Goal: Complete application form

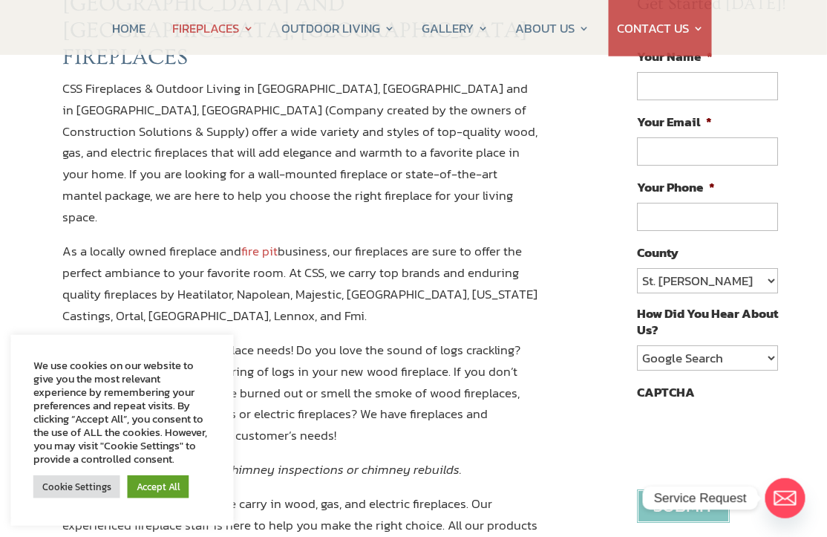
scroll to position [204, 9]
click at [162, 493] on link "Accept All" at bounding box center [159, 486] width 62 height 23
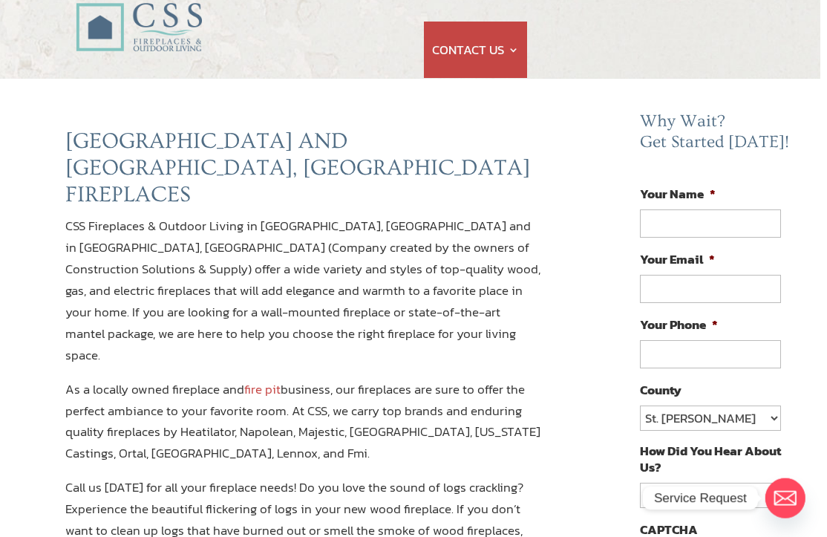
scroll to position [56, 7]
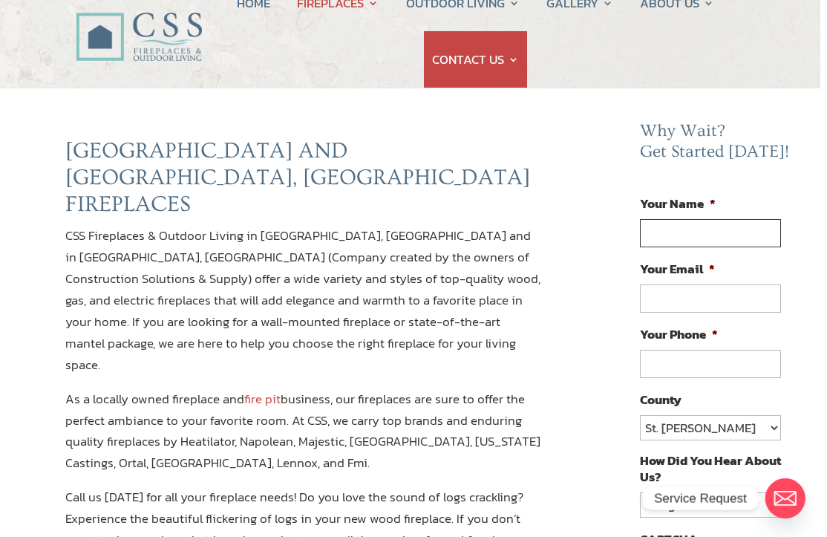
click at [689, 237] on input "Your Name *" at bounding box center [710, 233] width 141 height 28
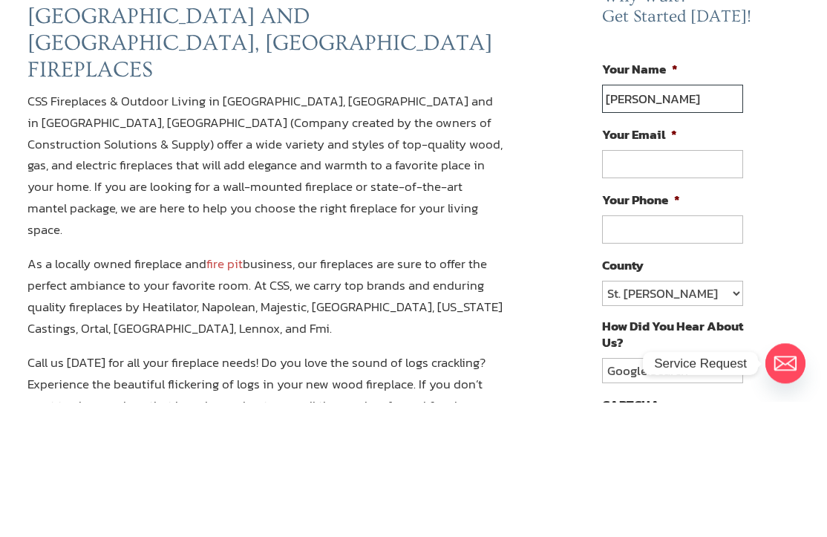
type input "Linda"
click at [649, 285] on input "Your Email *" at bounding box center [672, 299] width 141 height 28
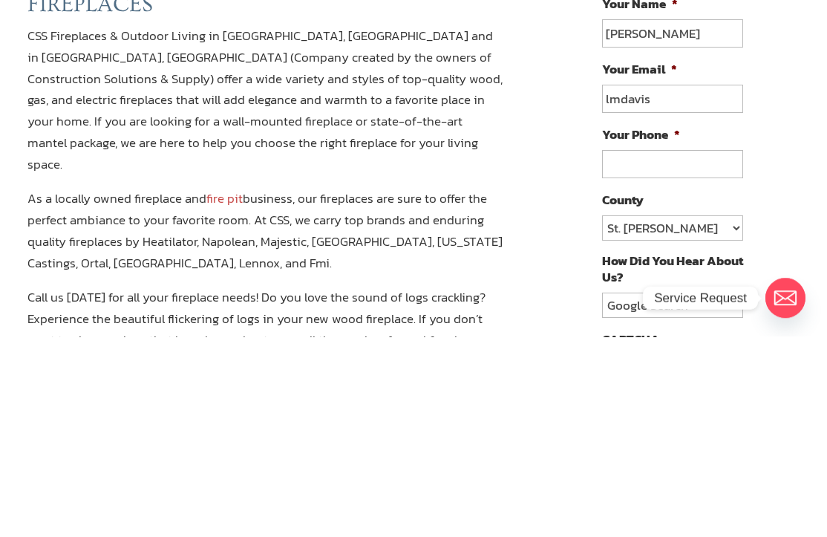
type input "lmdavis"
click at [667, 220] on input "Linda" at bounding box center [672, 234] width 141 height 28
type input "Linda Davis"
click at [663, 285] on input "lmdavis" at bounding box center [672, 299] width 141 height 28
type input "lmdavis54@gmail.com"
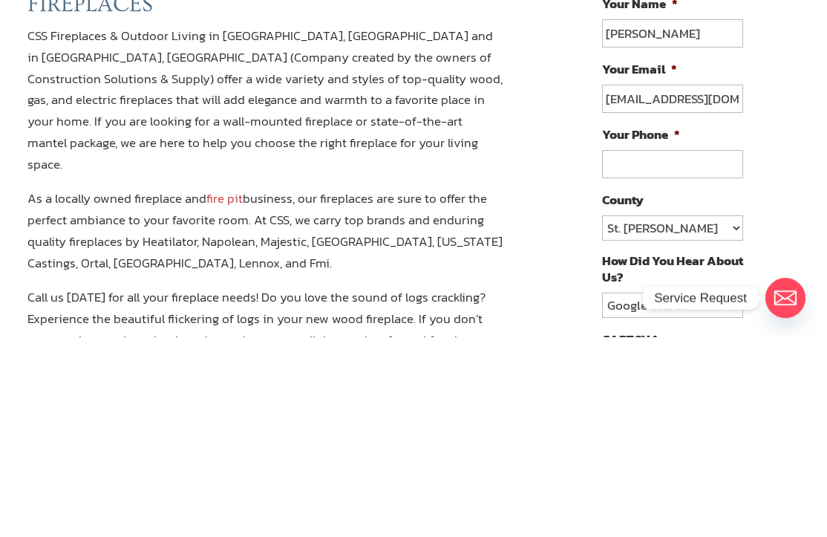
click at [681, 350] on input "Your Phone *" at bounding box center [672, 364] width 141 height 28
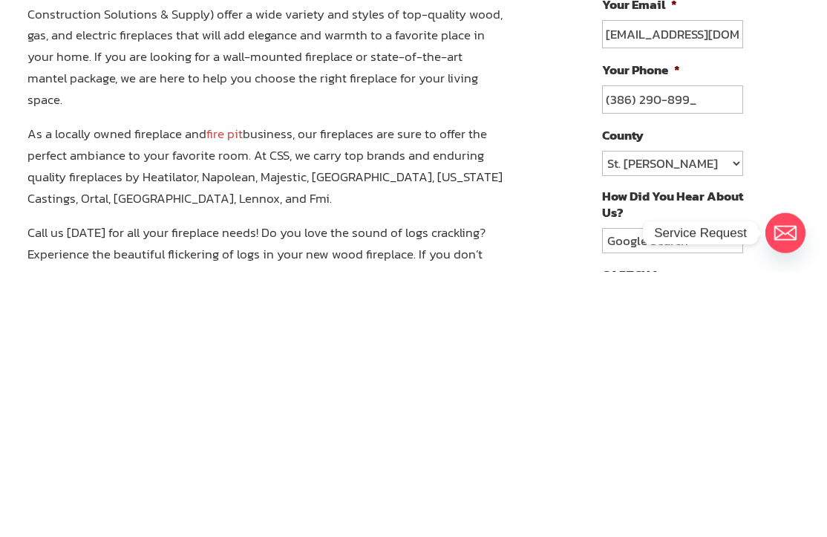
type input "(386) 290-8994"
click at [730, 416] on select "St. Johns Clay Volusia Flagler Duval Nassau Other" at bounding box center [672, 428] width 141 height 25
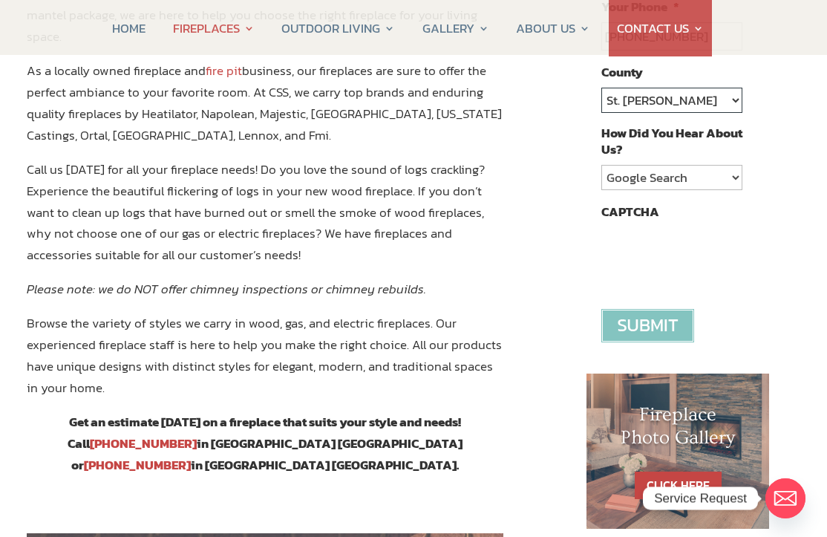
select select "Volusia"
click at [658, 325] on input "image" at bounding box center [647, 325] width 93 height 33
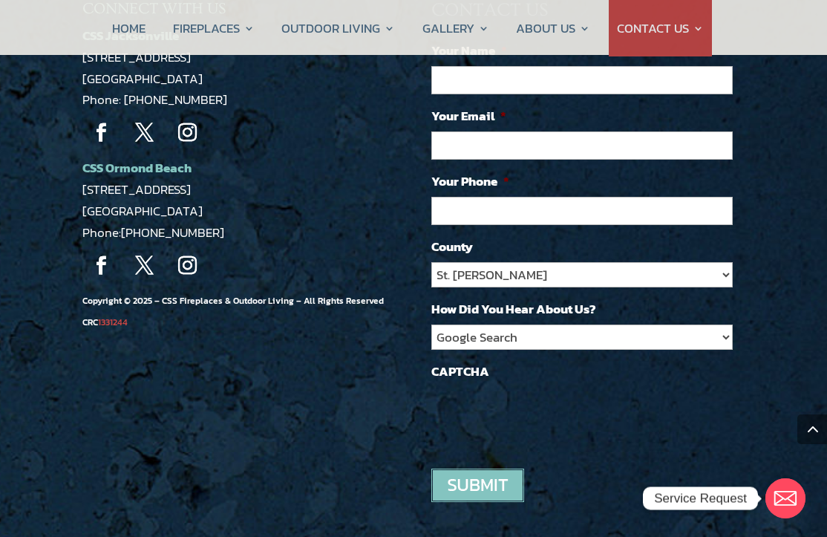
scroll to position [1390, 0]
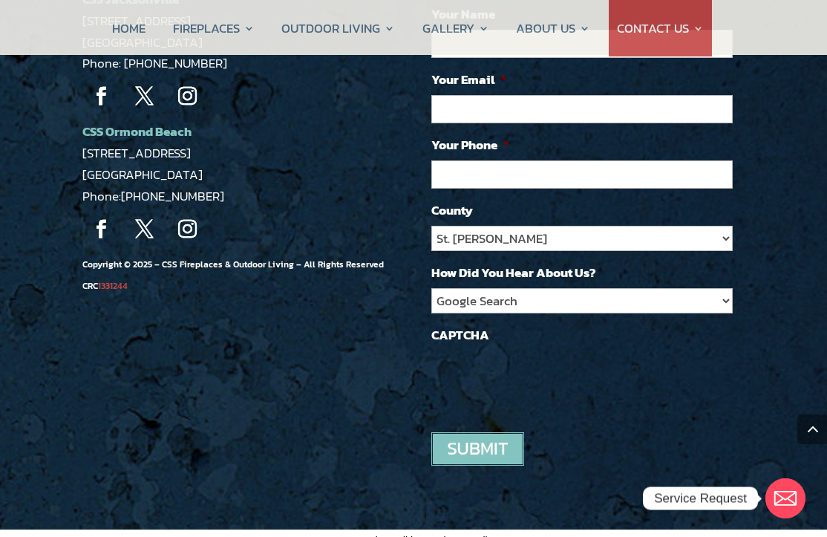
click at [408, 493] on link "Terms and Conditions" at bounding box center [379, 540] width 100 height 12
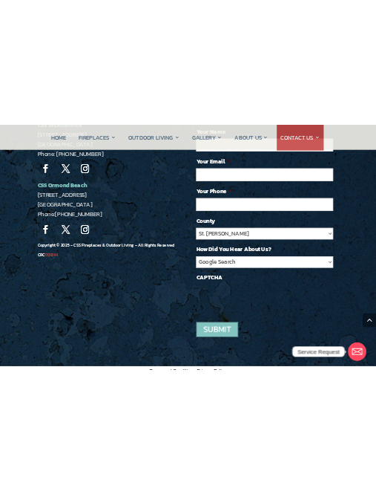
scroll to position [2974, 0]
